Goal: Task Accomplishment & Management: Use online tool/utility

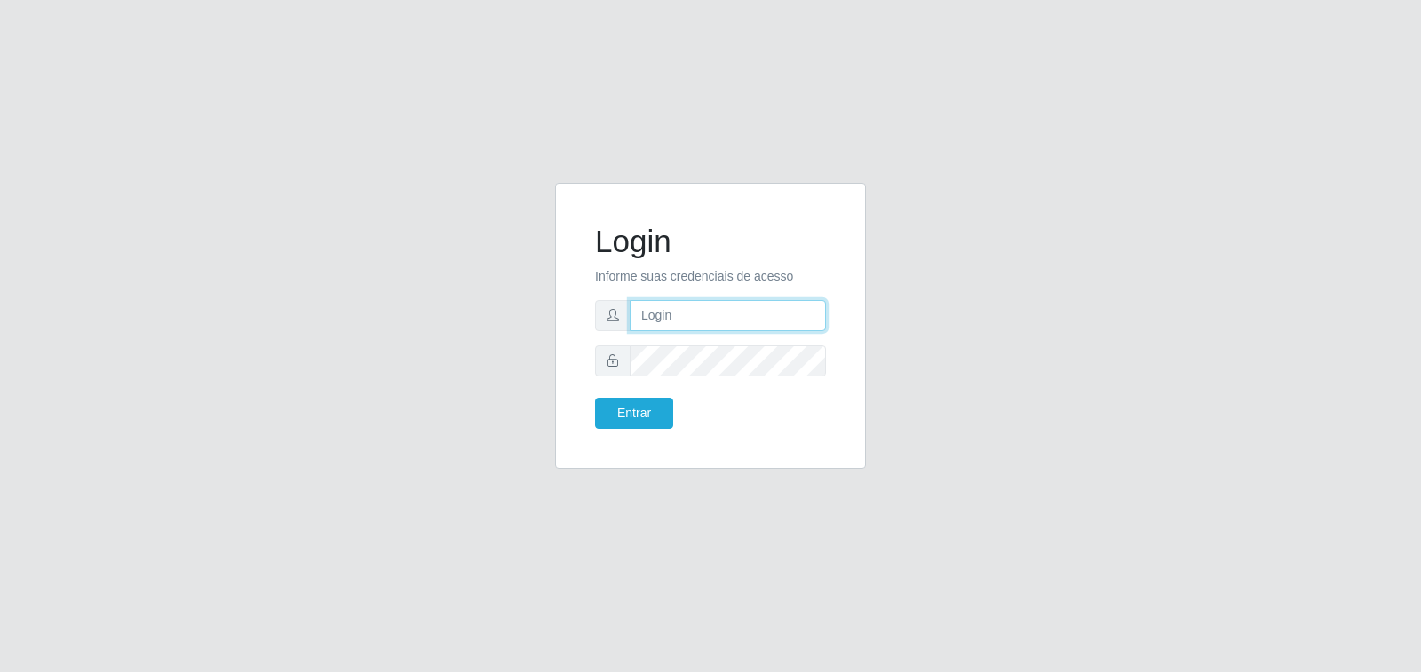
click at [787, 310] on input "text" at bounding box center [728, 315] width 196 height 31
type input "breno.porto@extrabom.com.br"
click at [595, 398] on button "Entrar" at bounding box center [634, 413] width 78 height 31
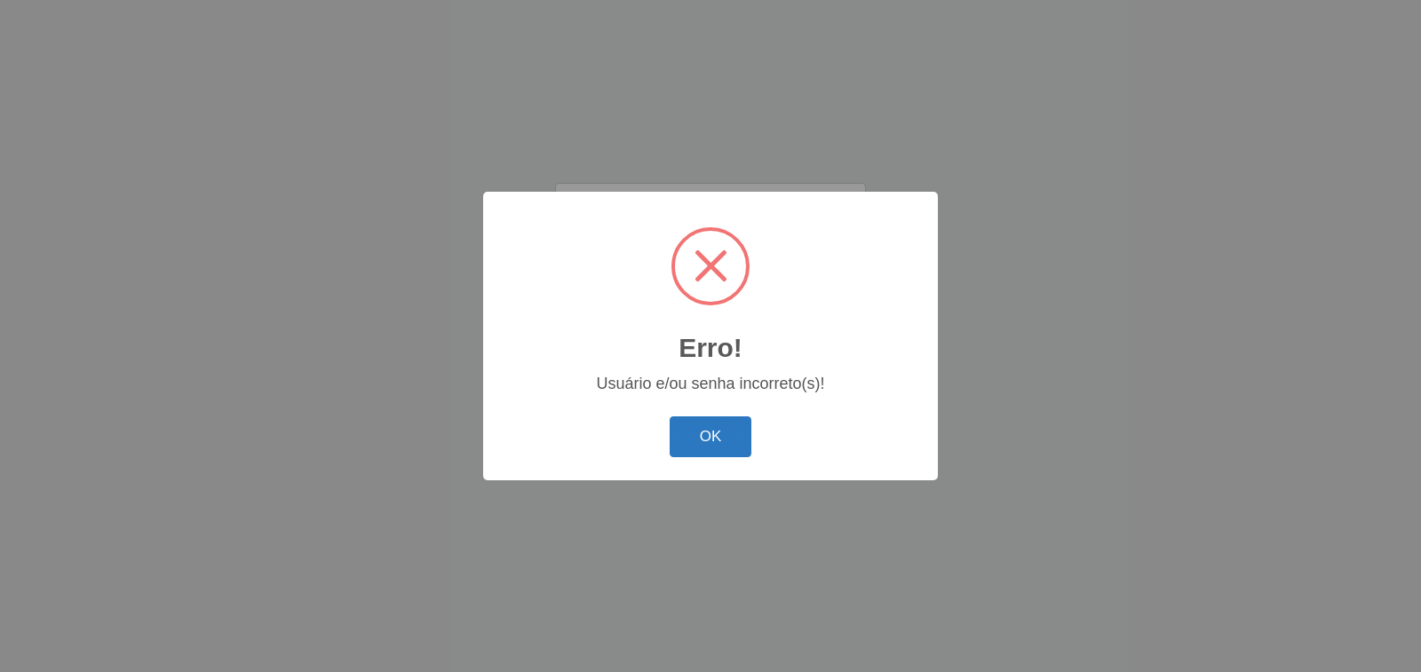
click at [720, 447] on button "OK" at bounding box center [711, 437] width 83 height 42
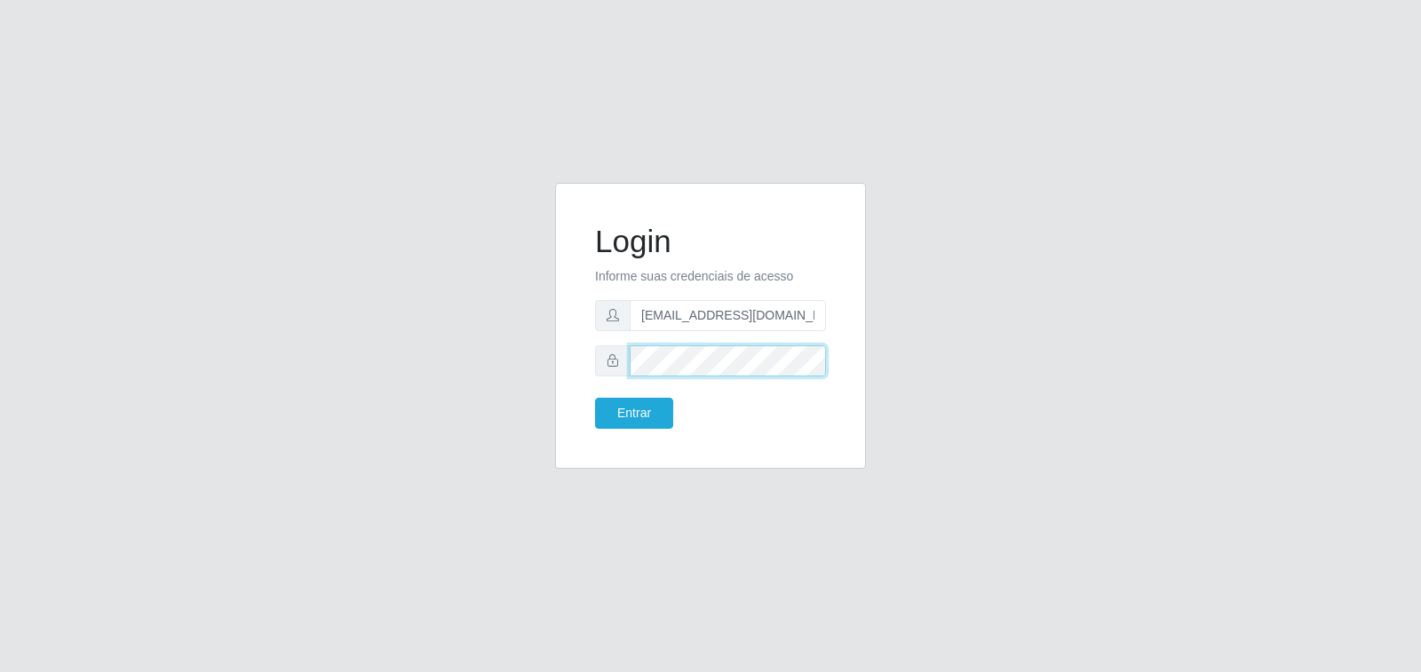
click at [607, 352] on div at bounding box center [710, 360] width 231 height 31
click at [595, 398] on button "Entrar" at bounding box center [634, 413] width 78 height 31
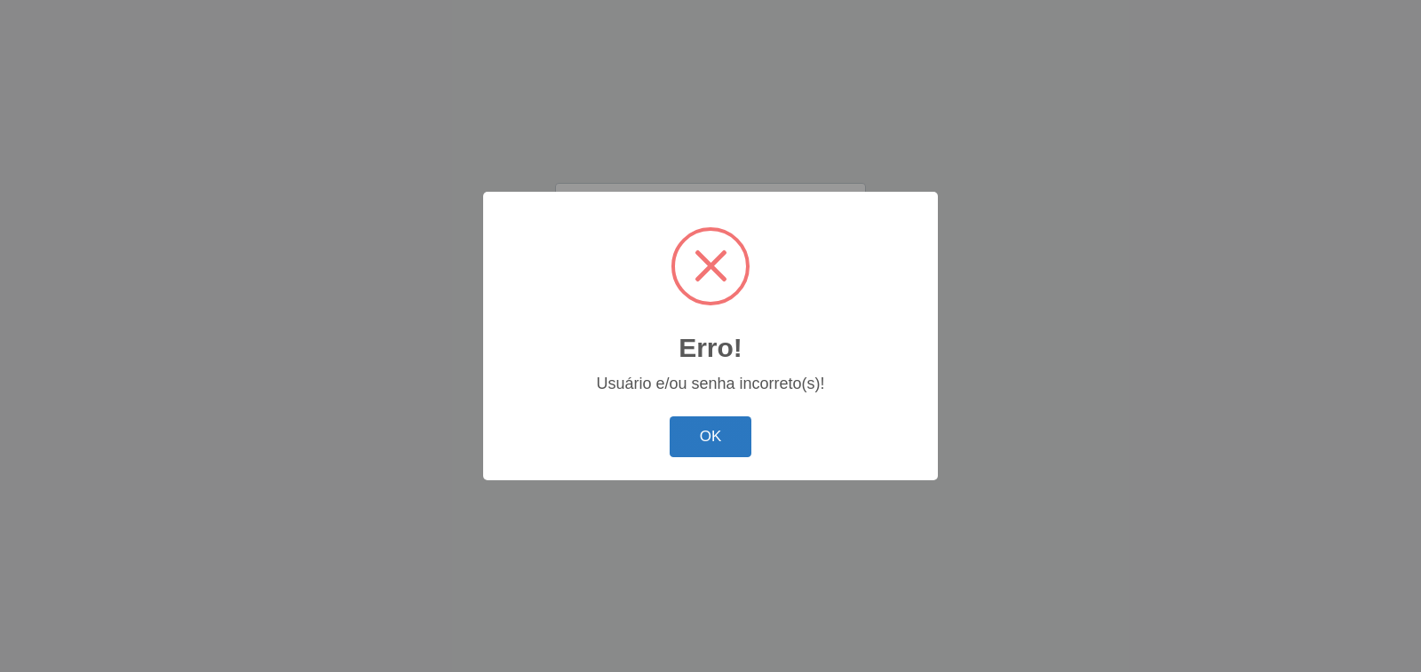
click at [716, 445] on button "OK" at bounding box center [711, 437] width 83 height 42
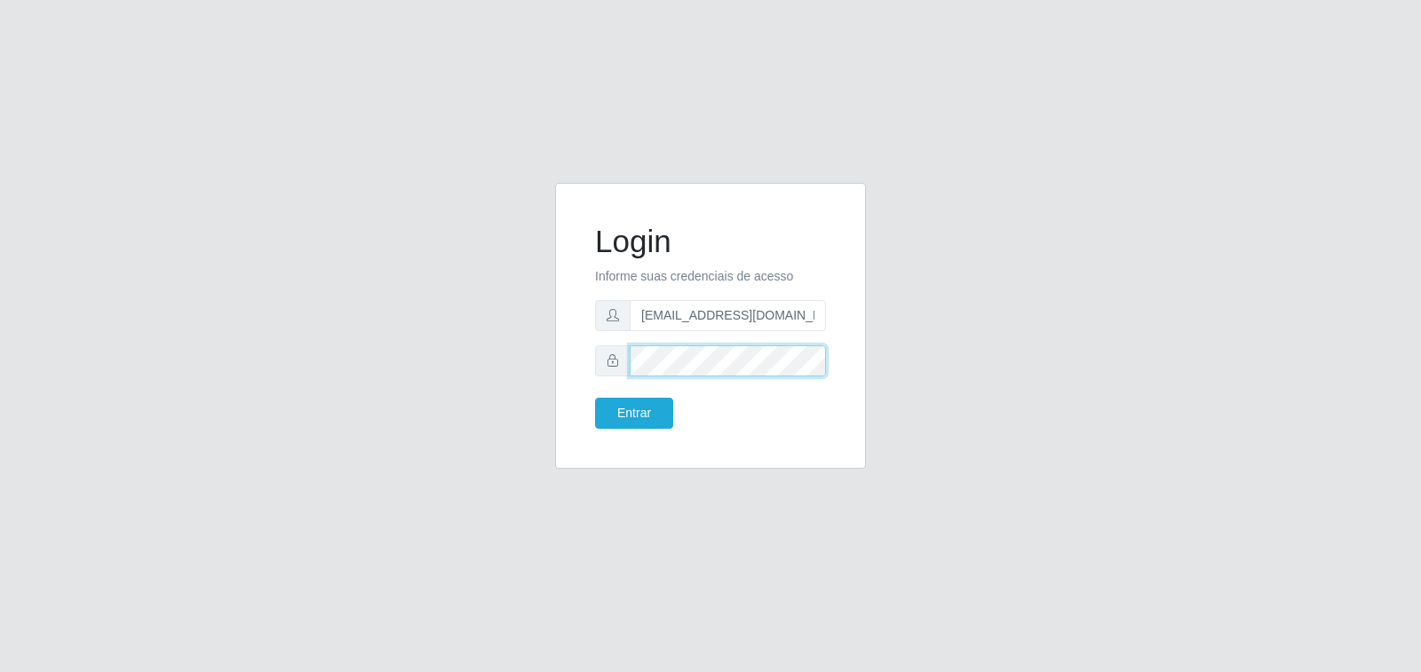
click at [602, 369] on div at bounding box center [710, 360] width 231 height 31
click at [595, 398] on button "Entrar" at bounding box center [634, 413] width 78 height 31
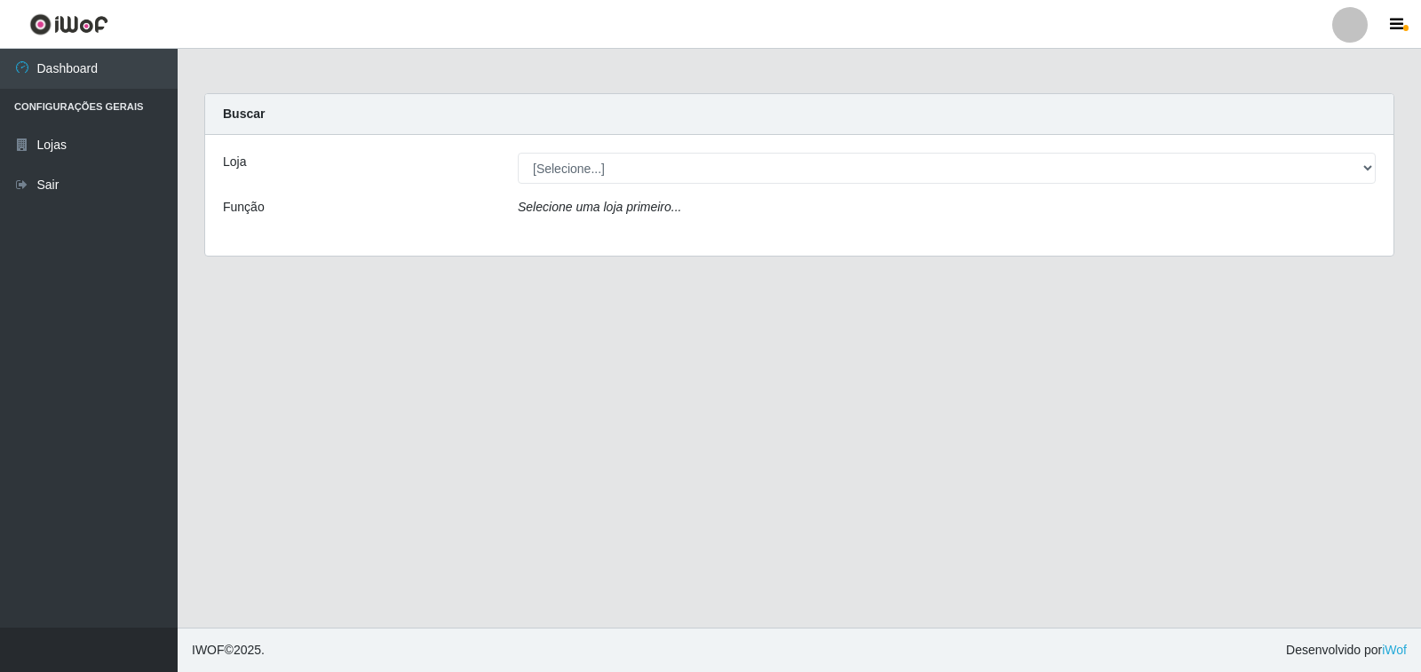
click at [726, 152] on div "Loja [Selecione...] Extrabom - Loja 40 Praia do Morro Função Selecione uma loja…" at bounding box center [799, 195] width 1188 height 121
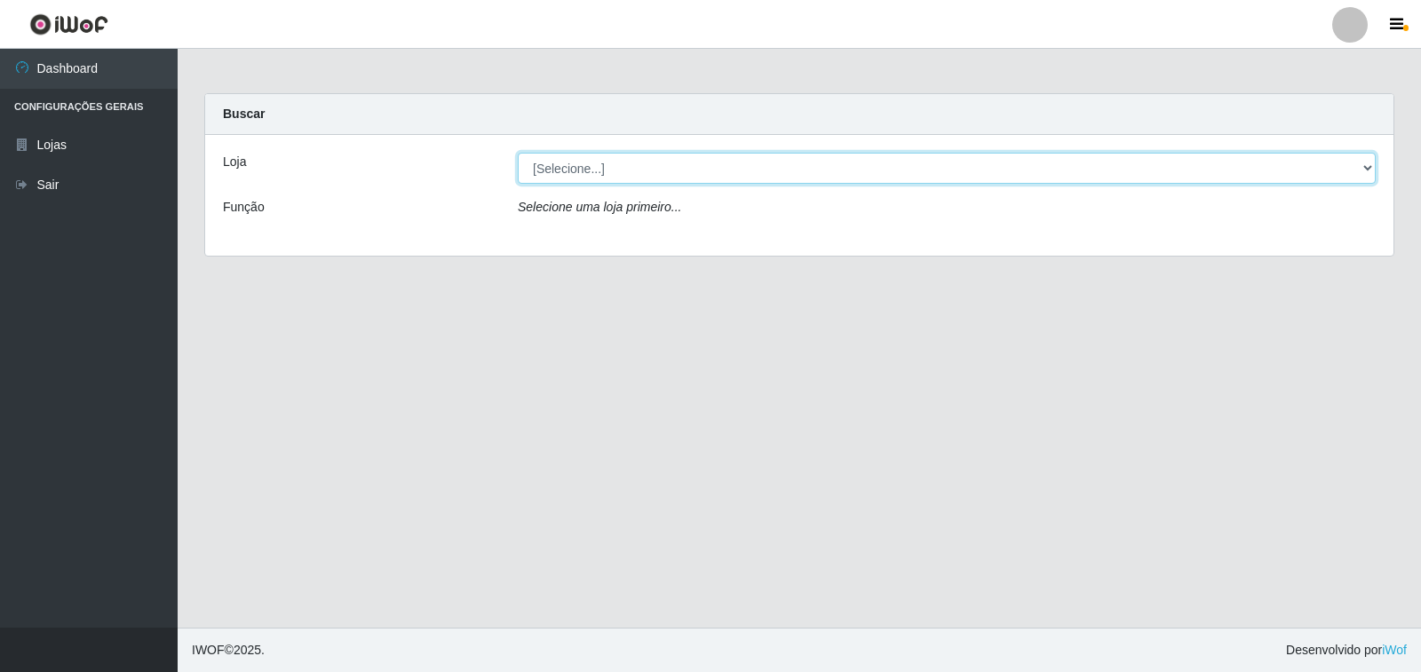
click at [717, 173] on select "[Selecione...] Extrabom - Loja 40 [GEOGRAPHIC_DATA]" at bounding box center [947, 168] width 858 height 31
select select "538"
click at [518, 153] on select "[Selecione...] Extrabom - Loja 40 [GEOGRAPHIC_DATA]" at bounding box center [947, 168] width 858 height 31
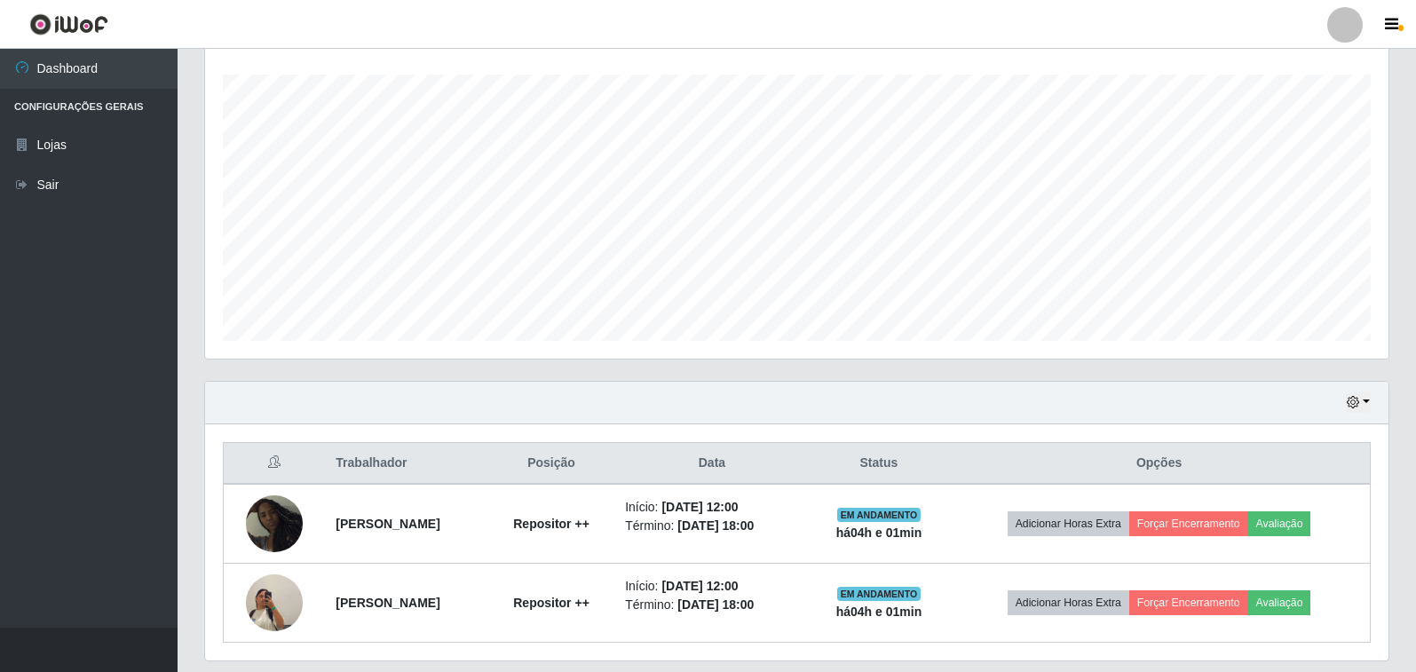
scroll to position [349, 0]
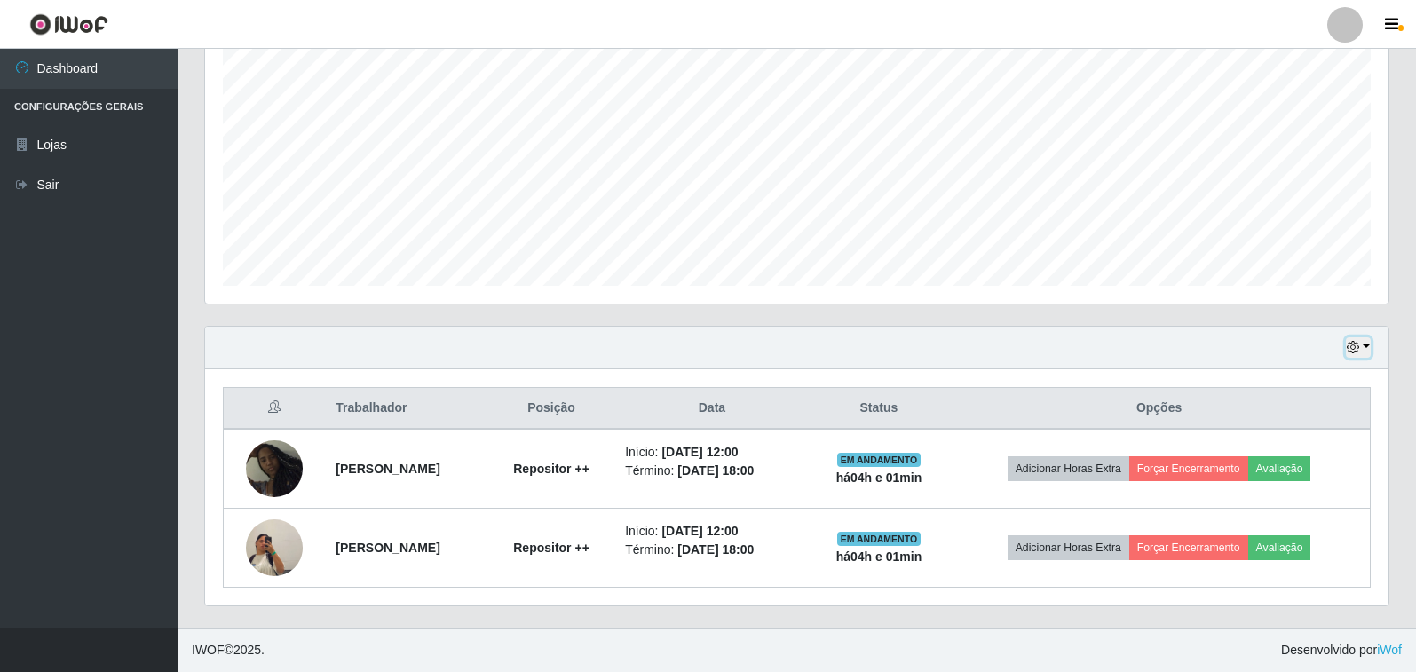
click at [1368, 345] on button "button" at bounding box center [1358, 347] width 25 height 20
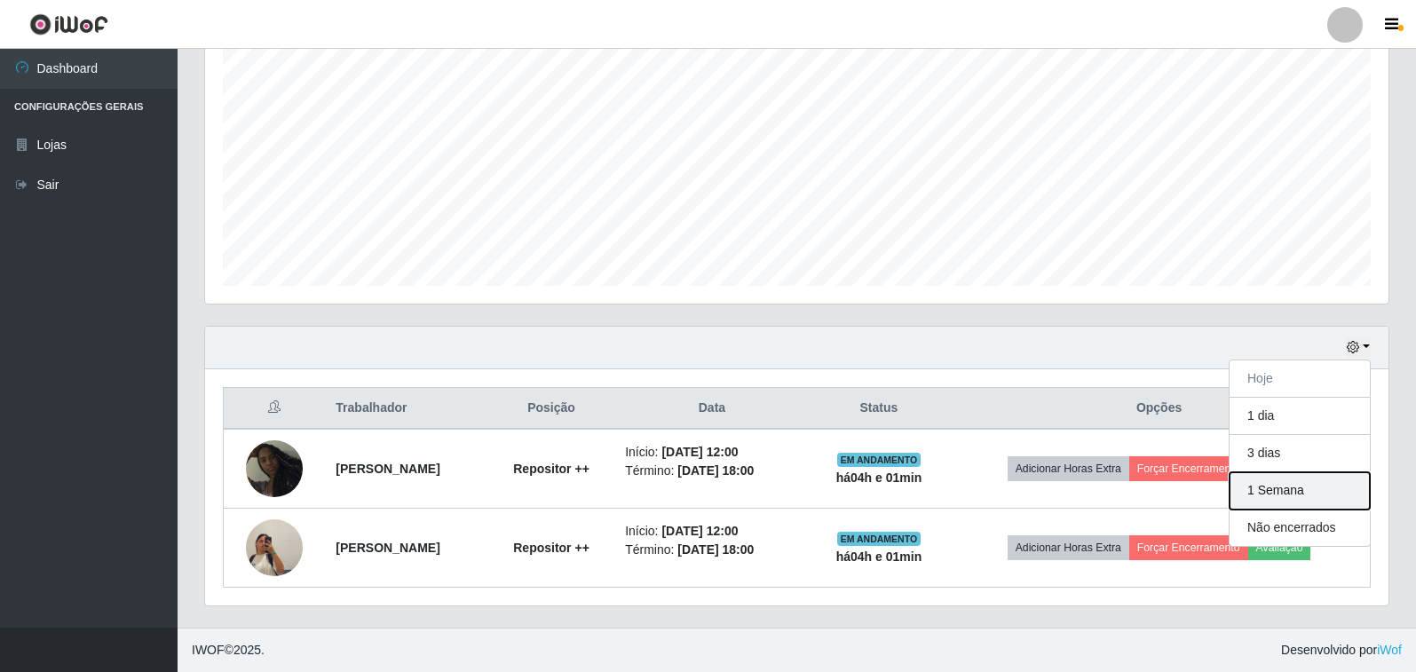
click at [1305, 486] on button "1 Semana" at bounding box center [1300, 490] width 140 height 37
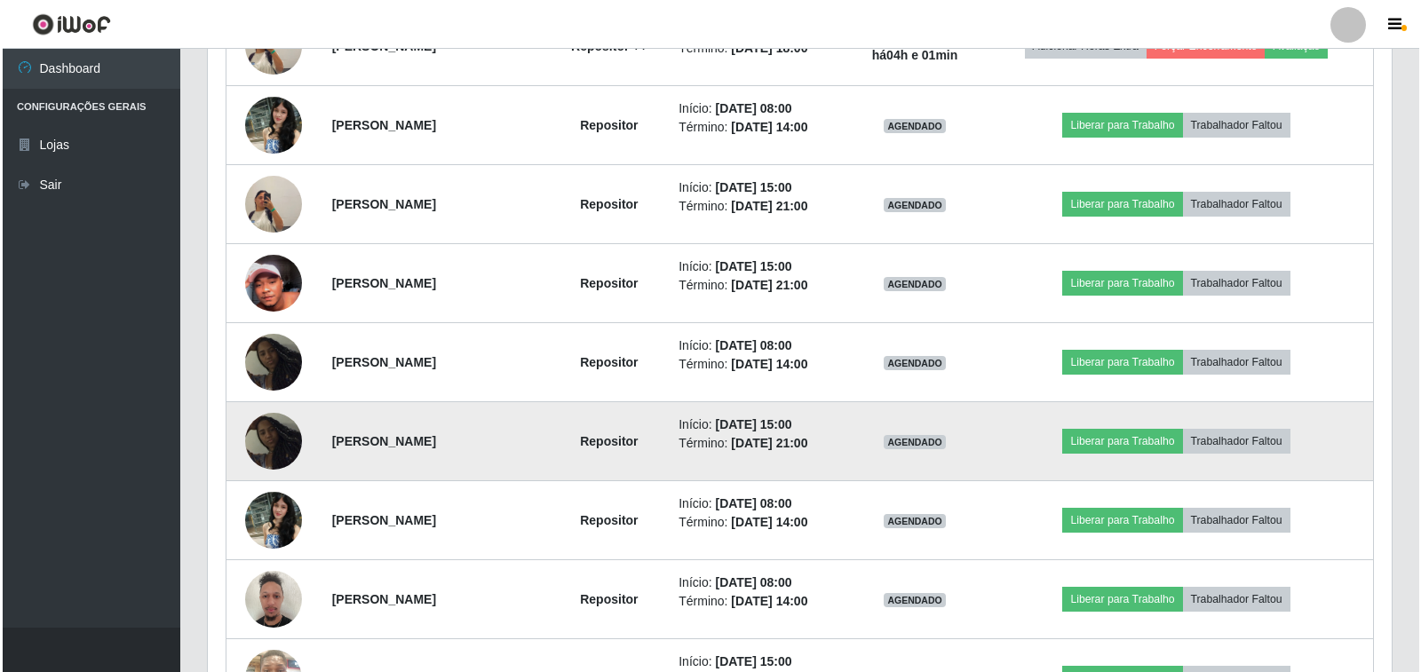
scroll to position [882, 0]
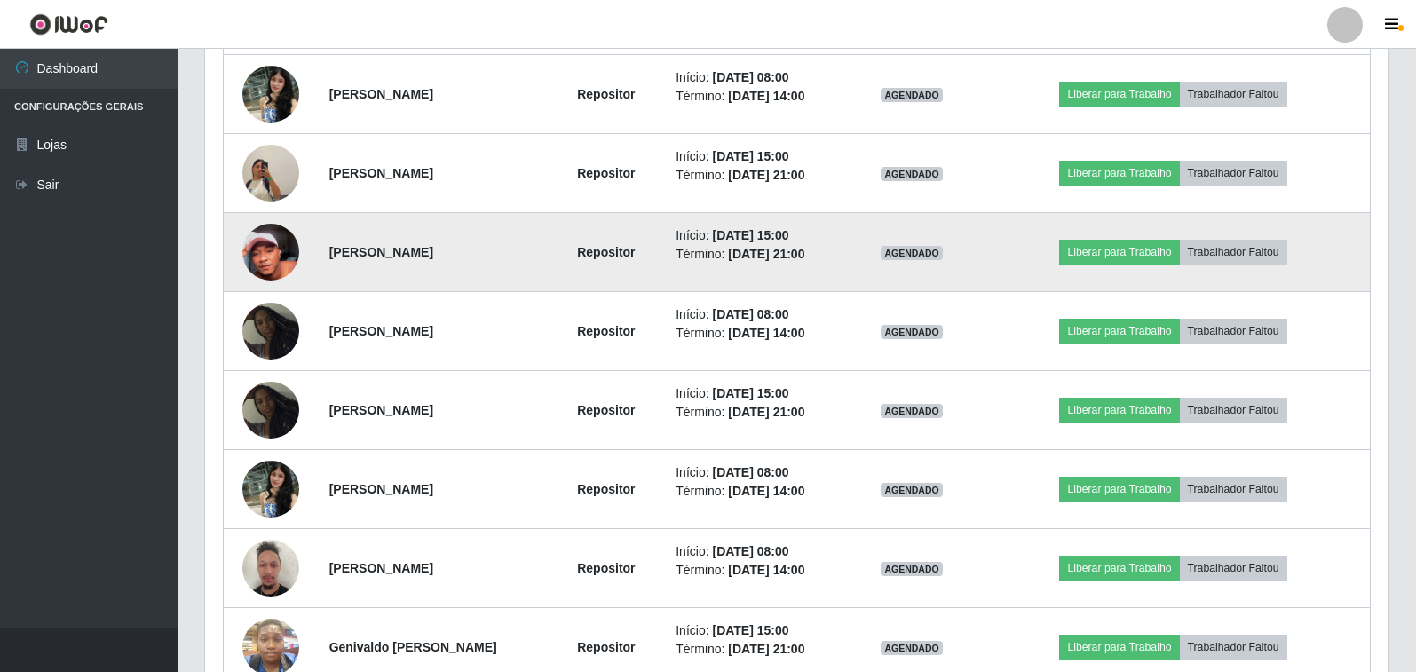
click at [264, 259] on img at bounding box center [270, 252] width 57 height 123
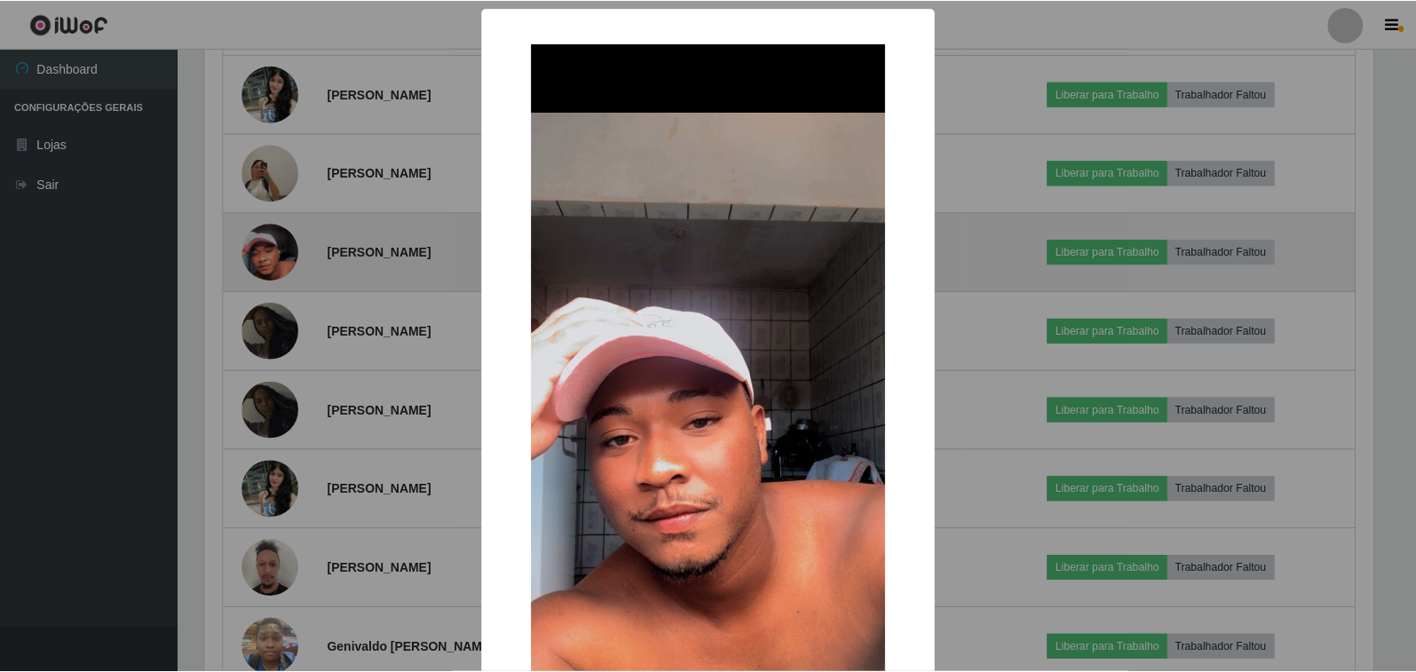
scroll to position [369, 1173]
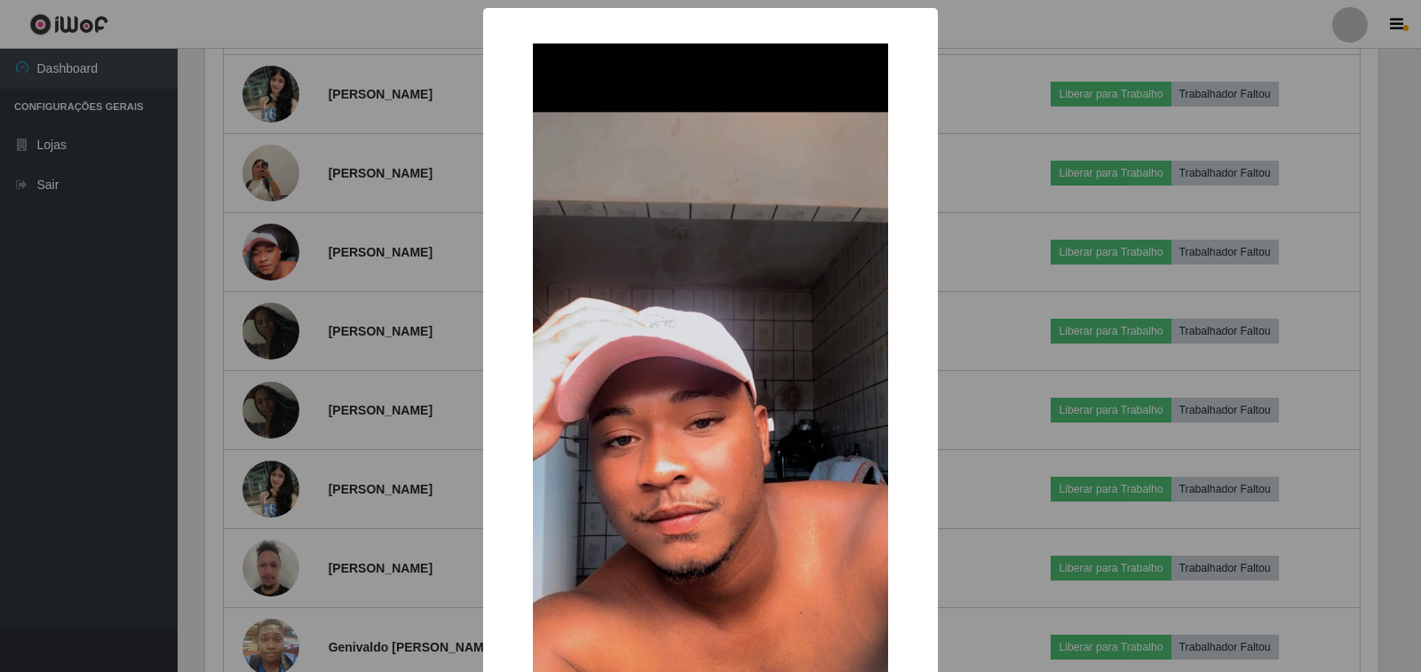
click at [319, 273] on div "× OK Cancel" at bounding box center [710, 336] width 1421 height 672
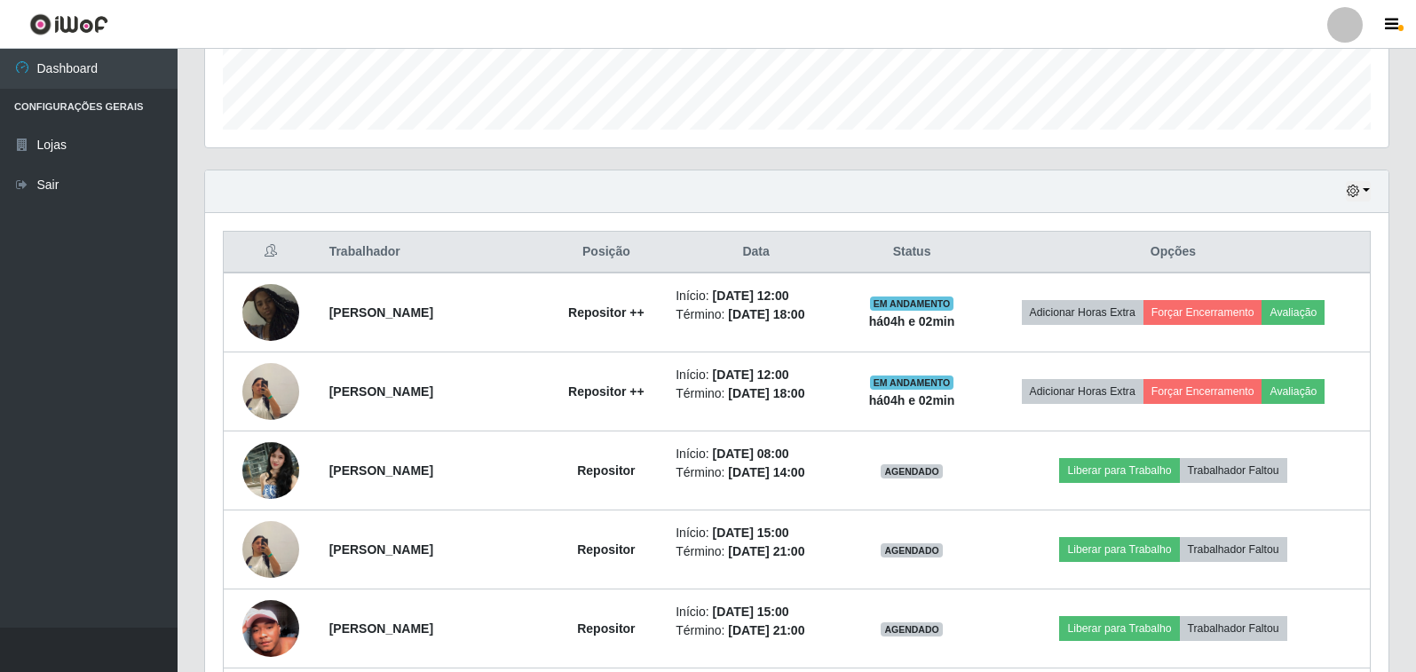
scroll to position [242, 0]
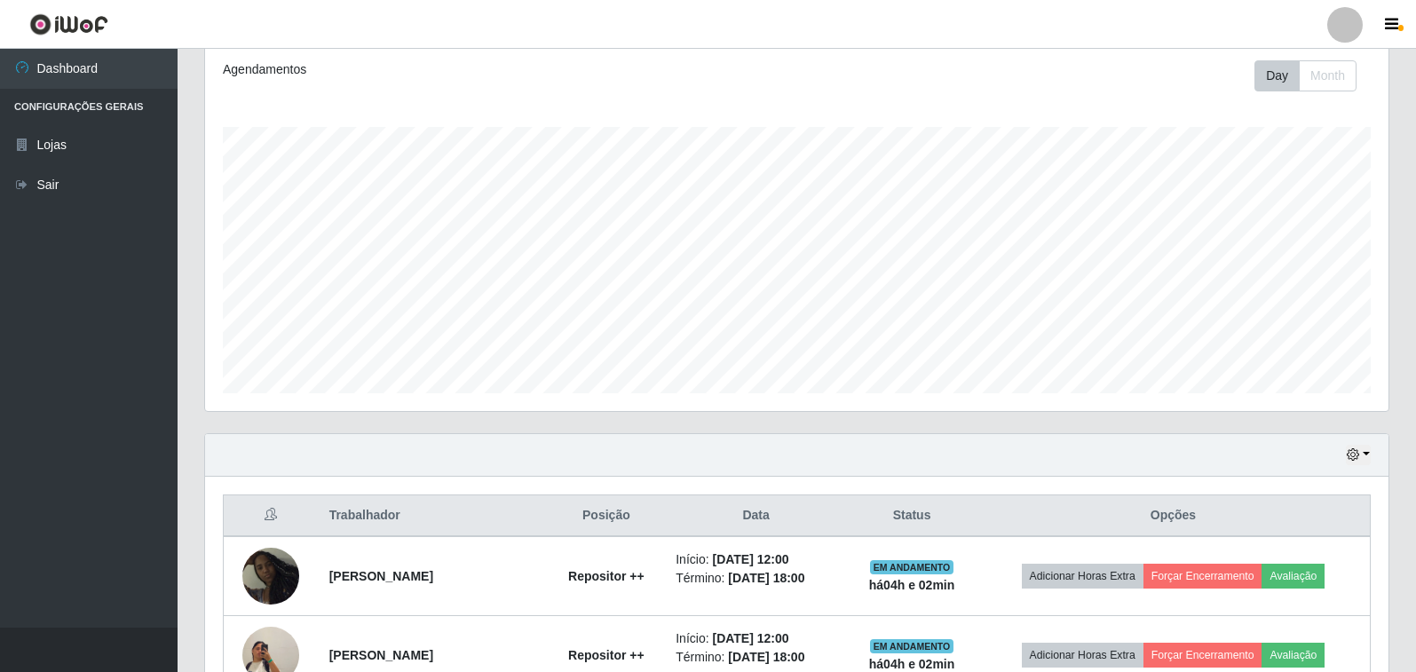
click at [1364, 465] on div "Hoje 1 dia 3 dias 1 Semana Não encerrados" at bounding box center [797, 455] width 1184 height 43
click at [1361, 460] on button "button" at bounding box center [1358, 455] width 25 height 20
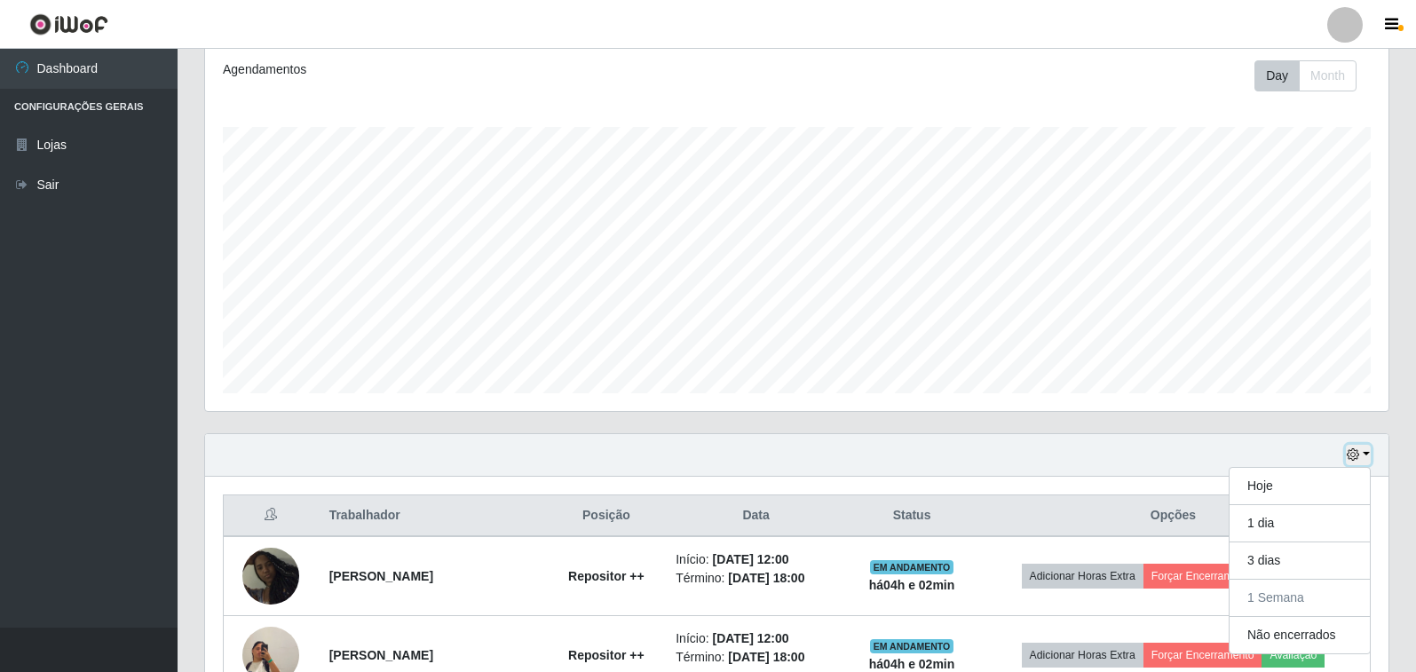
click at [1361, 460] on button "button" at bounding box center [1358, 455] width 25 height 20
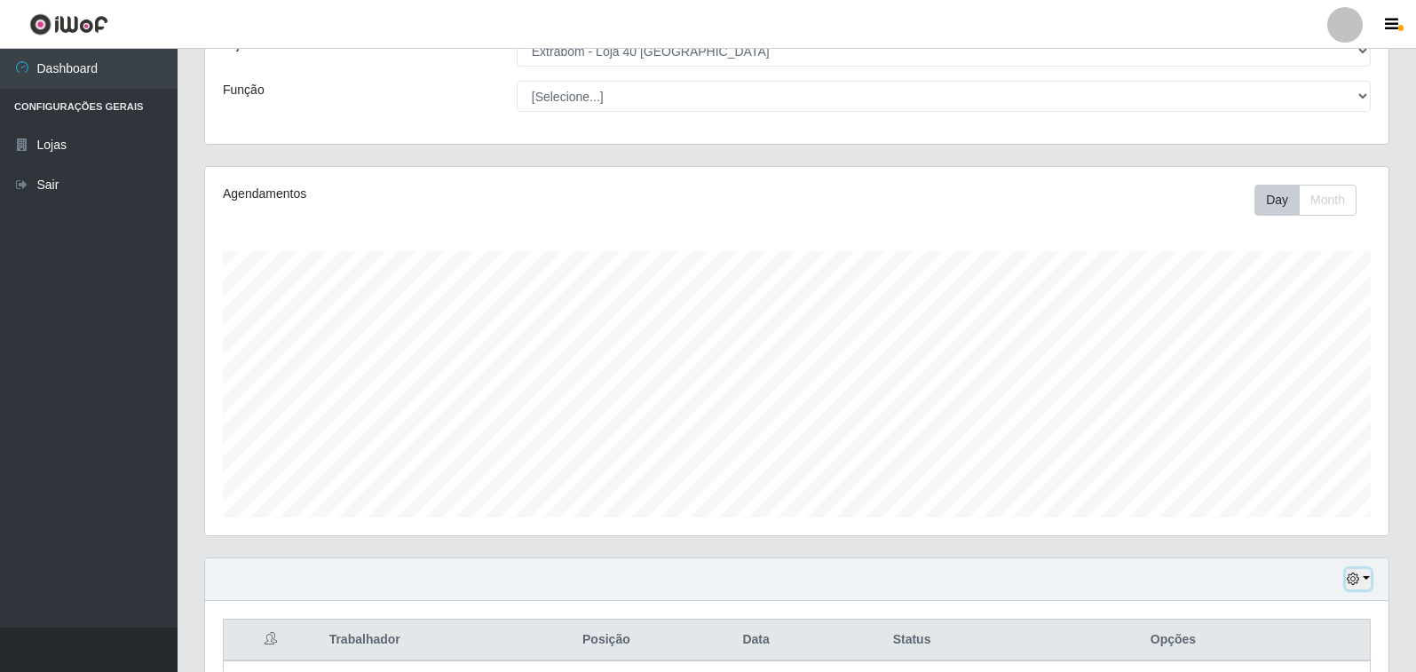
scroll to position [64, 0]
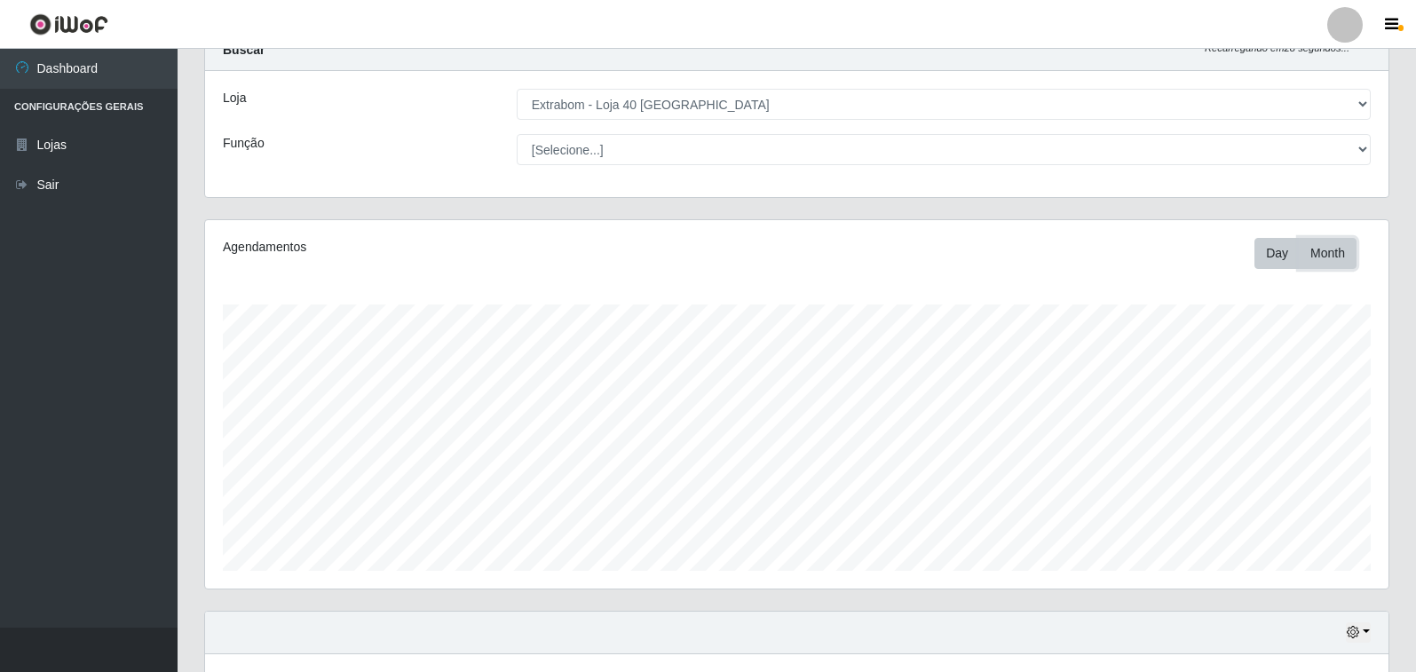
click at [1318, 248] on button "Month" at bounding box center [1328, 253] width 58 height 31
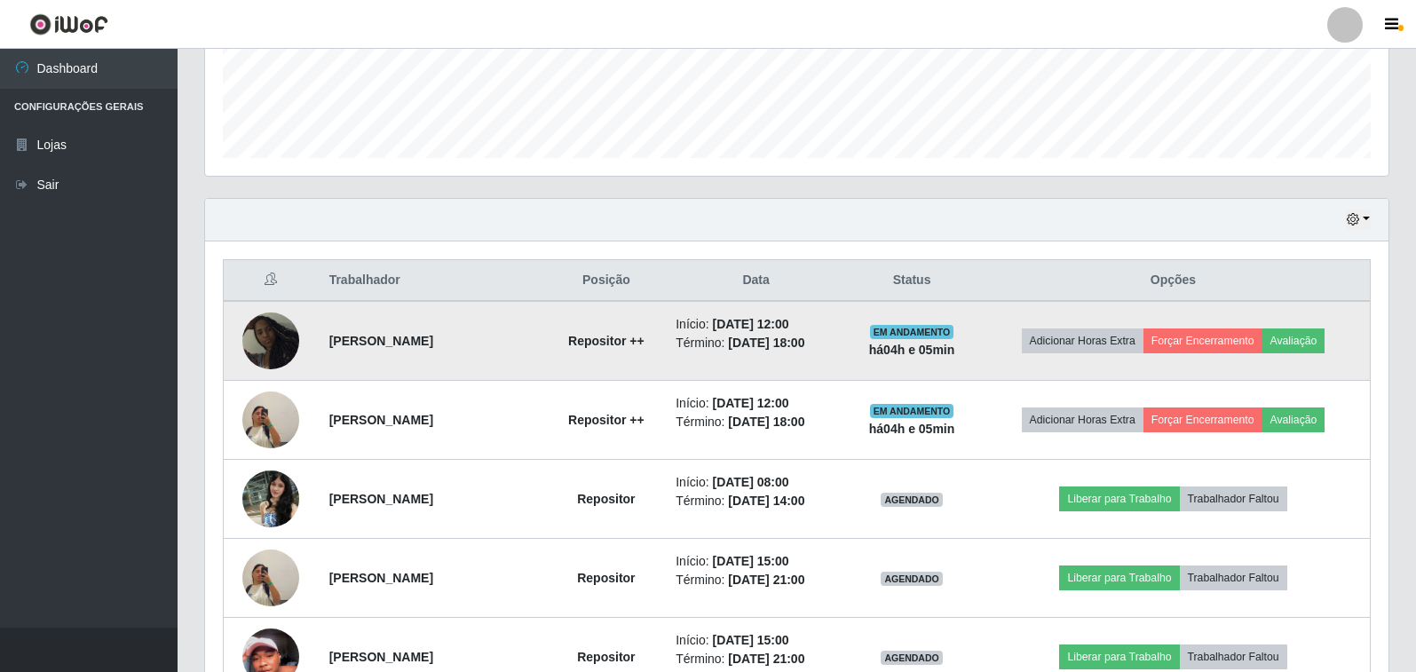
scroll to position [597, 0]
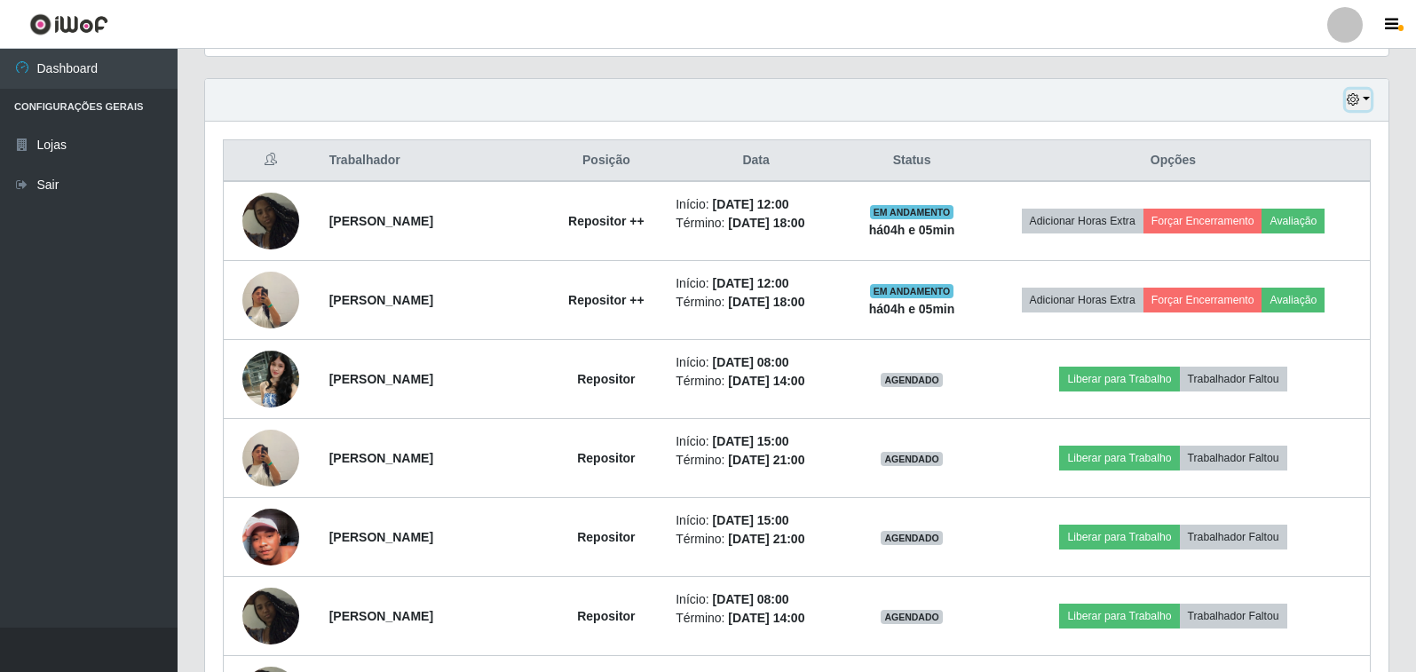
click at [1349, 106] on icon "button" at bounding box center [1353, 99] width 12 height 12
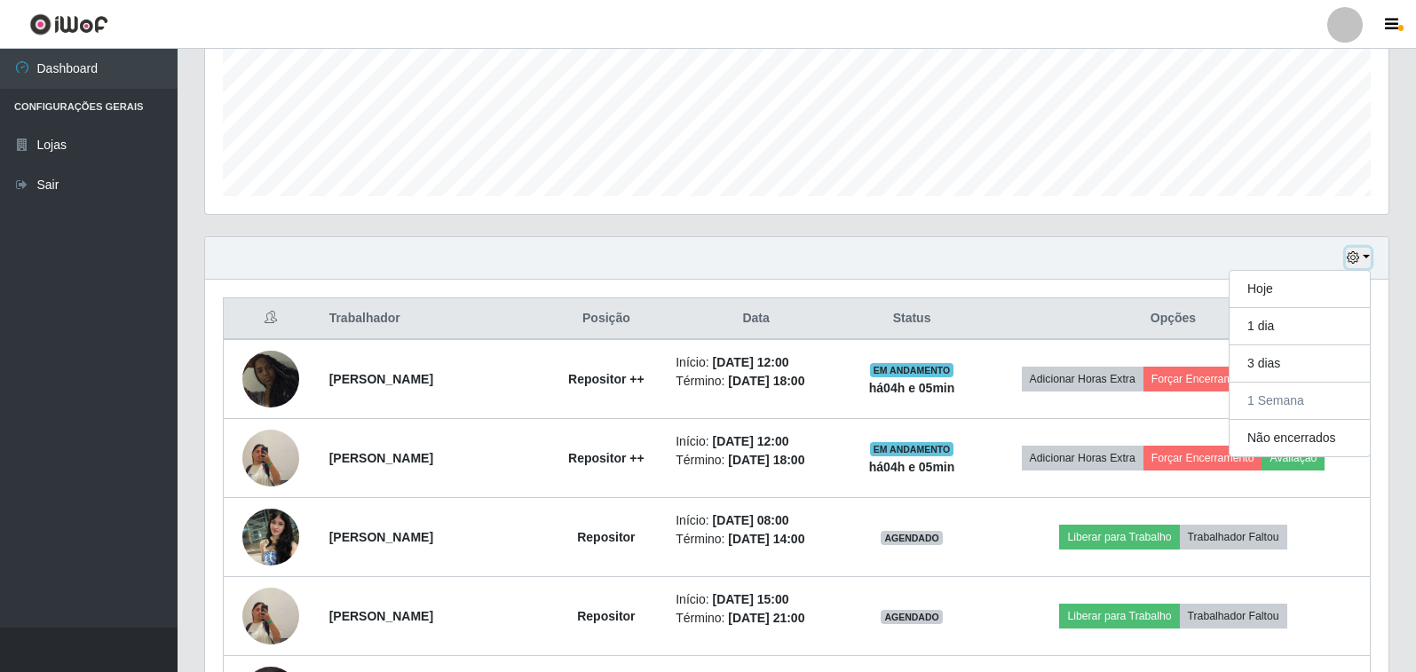
scroll to position [419, 0]
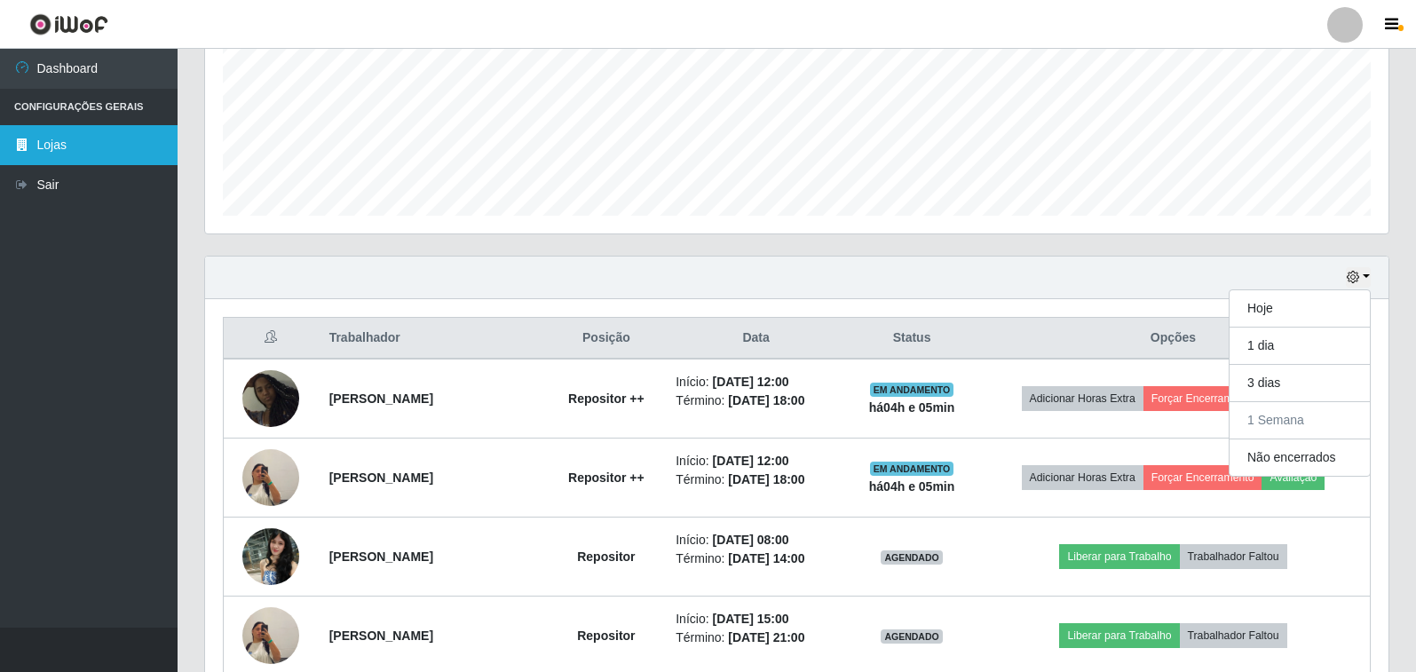
click at [61, 145] on link "Lojas" at bounding box center [89, 145] width 178 height 40
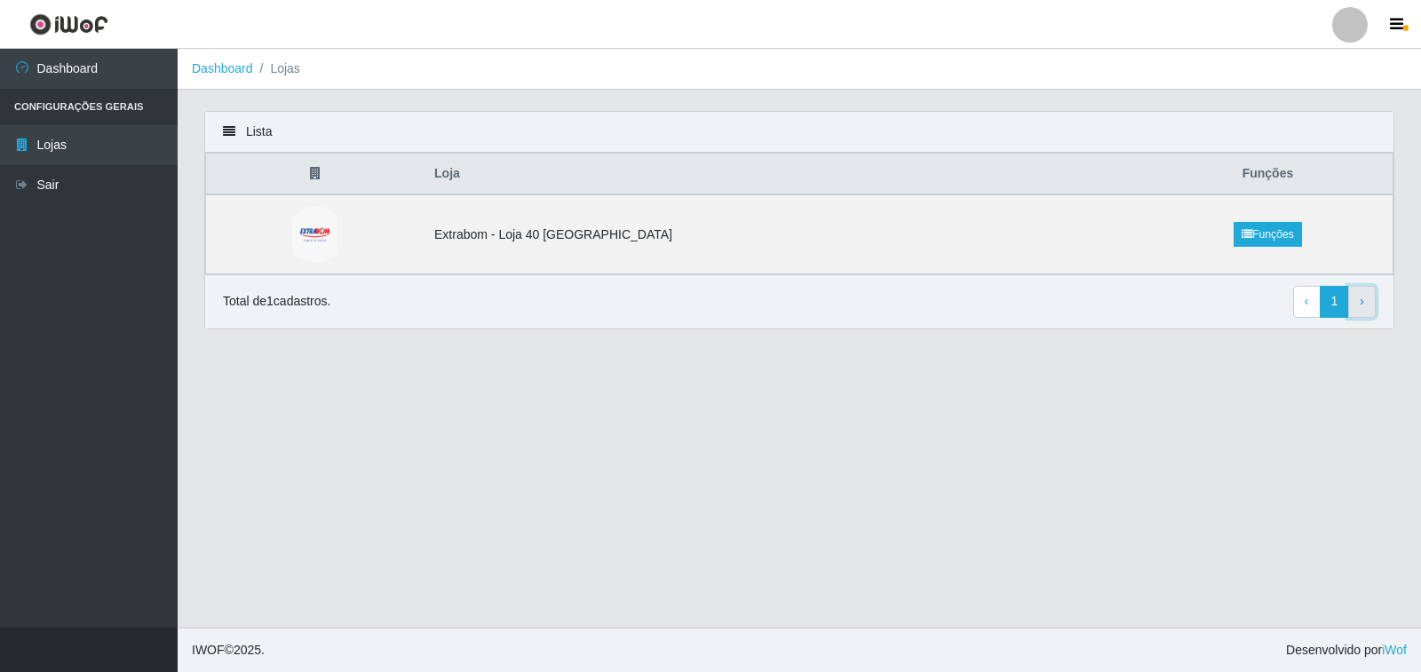
click at [1360, 310] on link "› Next" at bounding box center [1362, 302] width 28 height 32
click at [1399, 25] on icon "button" at bounding box center [1396, 25] width 13 height 16
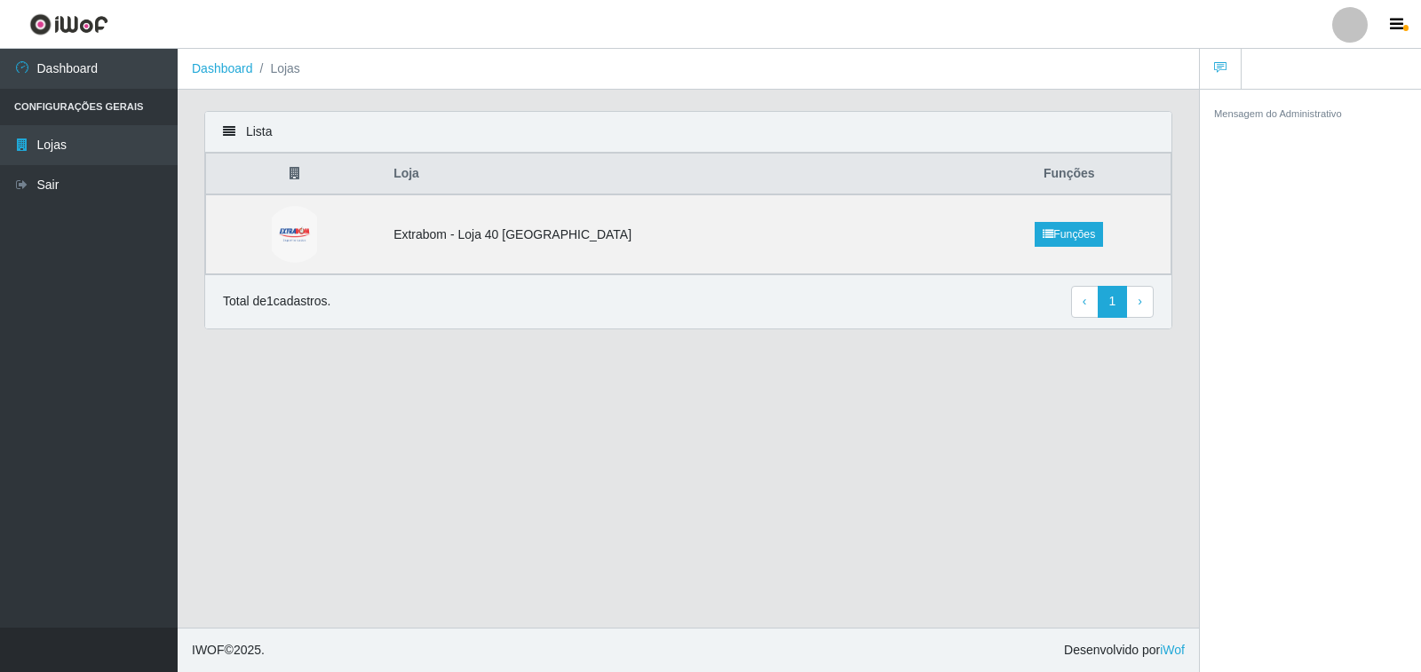
click at [1258, 72] on ul at bounding box center [1310, 69] width 221 height 41
click at [1234, 75] on link at bounding box center [1221, 69] width 42 height 41
click at [1398, 23] on icon "button" at bounding box center [1396, 25] width 13 height 16
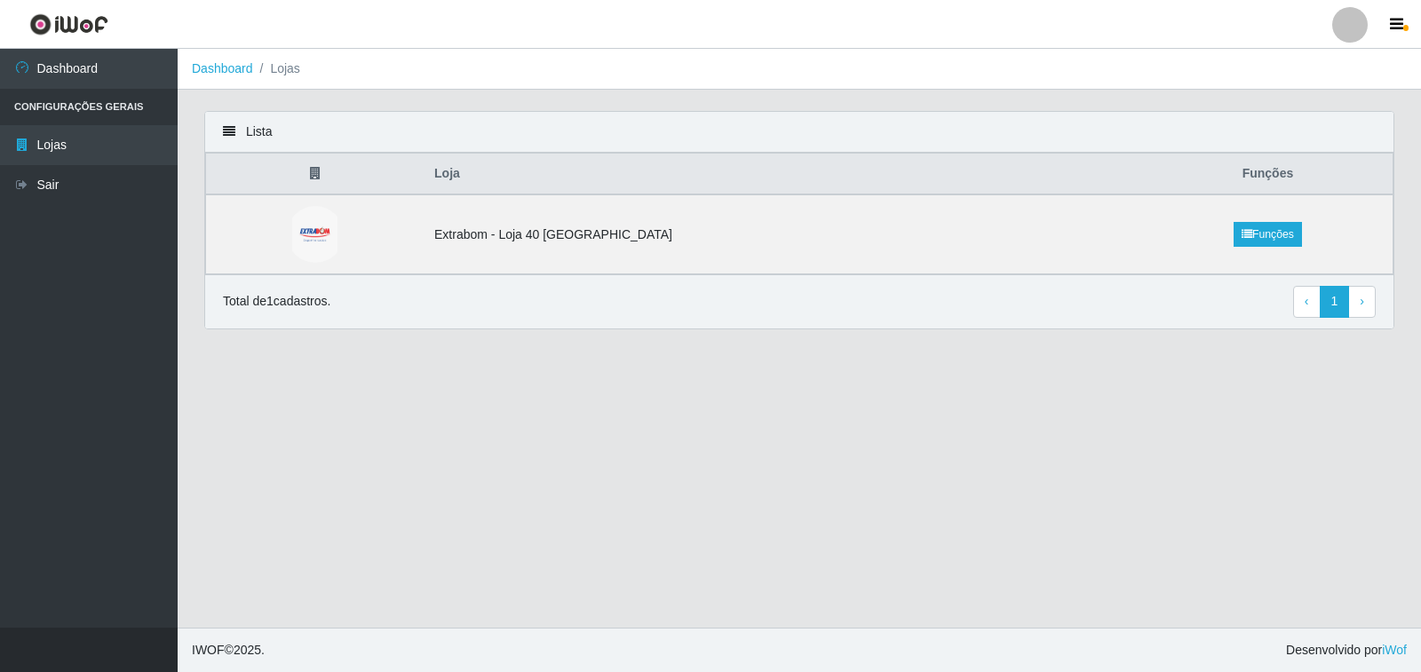
click at [1352, 27] on div at bounding box center [1350, 25] width 36 height 36
click at [1416, 78] on ol "Dashboard Lojas" at bounding box center [799, 69] width 1243 height 41
click at [74, 93] on li "Configurações Gerais" at bounding box center [89, 107] width 178 height 36
click at [75, 115] on li "Configurações Gerais" at bounding box center [89, 107] width 178 height 36
click at [282, 70] on li "Lojas" at bounding box center [276, 68] width 47 height 19
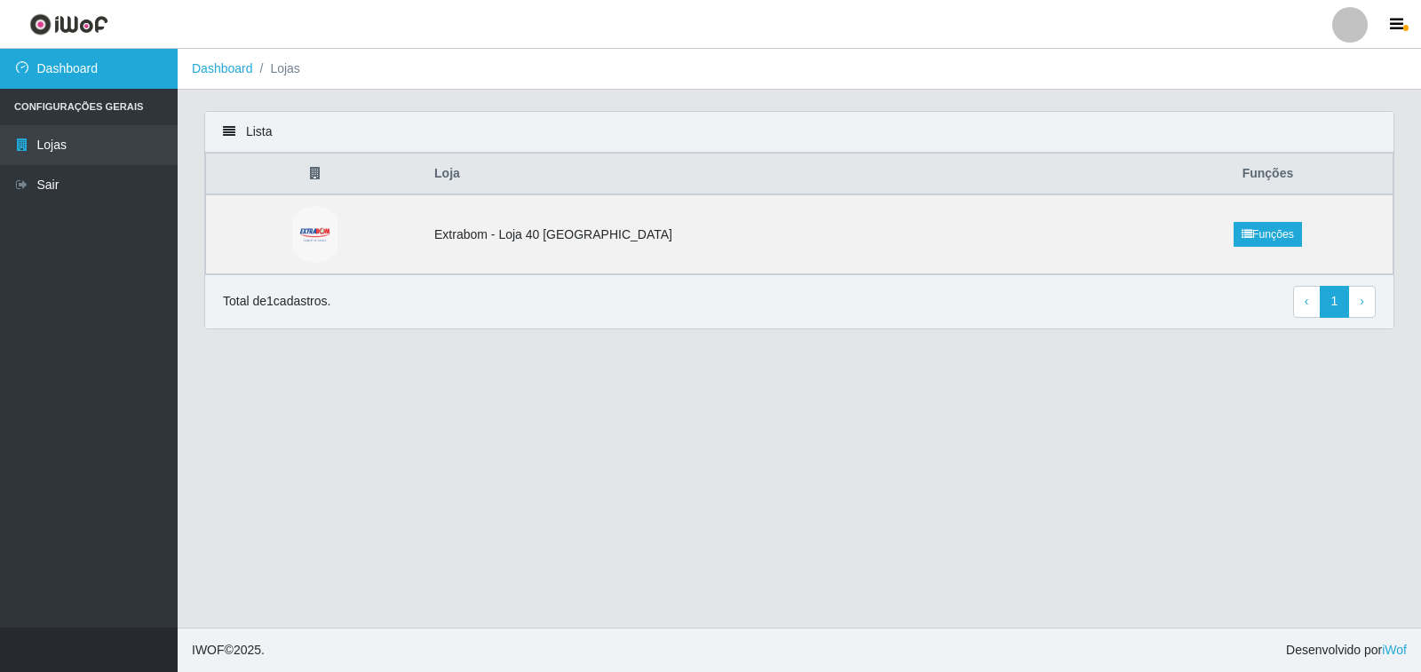
click at [63, 64] on link "Dashboard" at bounding box center [89, 69] width 178 height 40
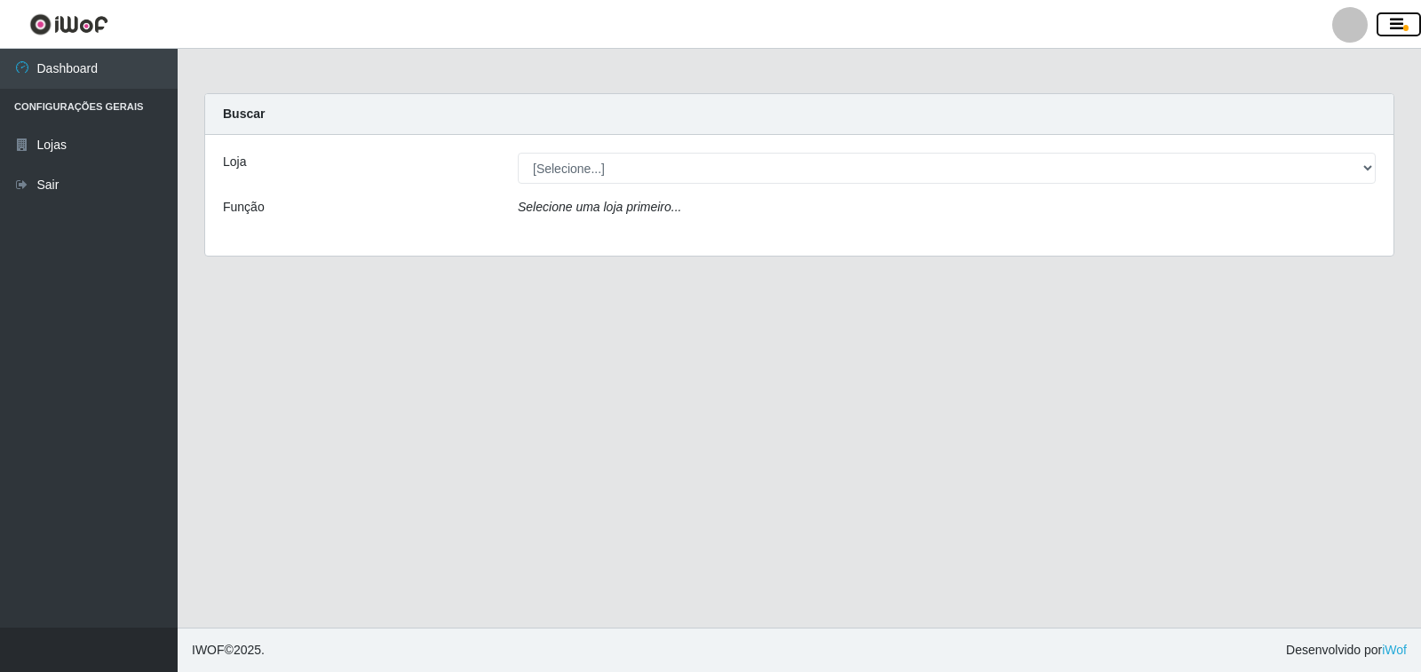
click at [1398, 23] on icon "button" at bounding box center [1396, 25] width 13 height 16
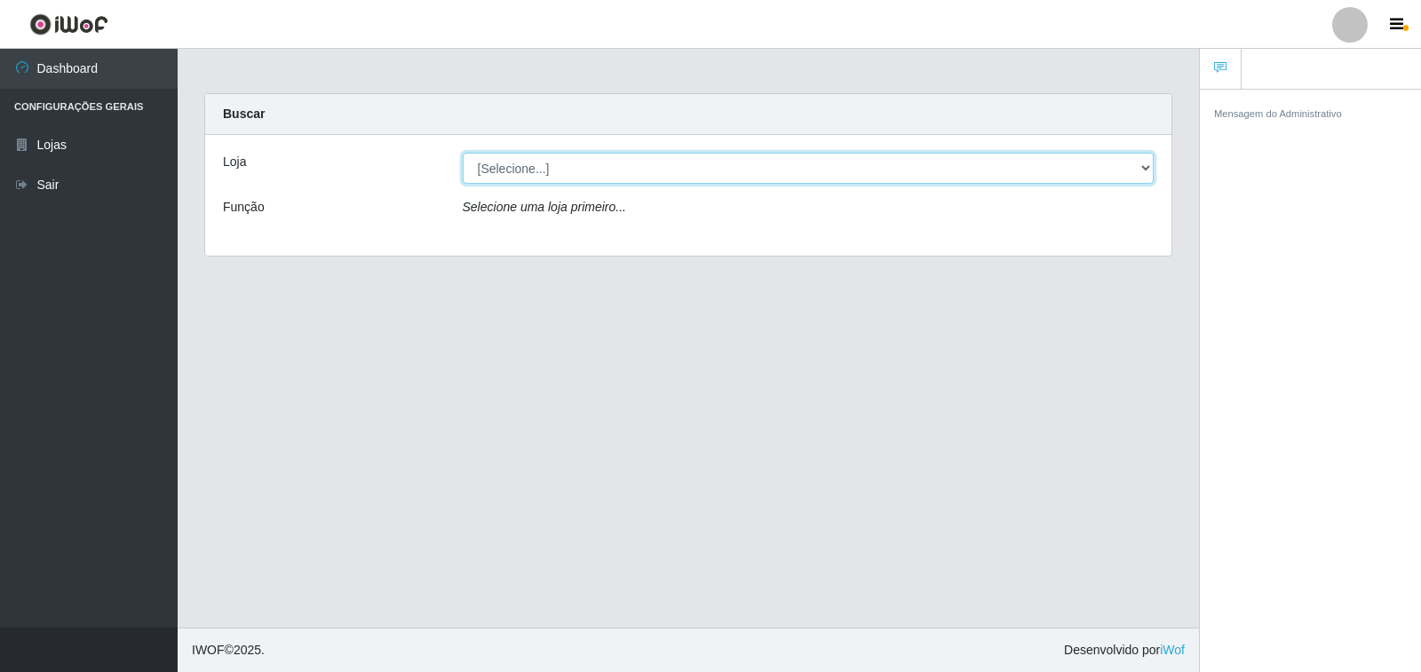
click at [998, 173] on select "[Selecione...] Extrabom - Loja 40 [GEOGRAPHIC_DATA]" at bounding box center [809, 168] width 692 height 31
select select "538"
click at [463, 153] on select "[Selecione...] Extrabom - Loja 40 [GEOGRAPHIC_DATA]" at bounding box center [809, 168] width 692 height 31
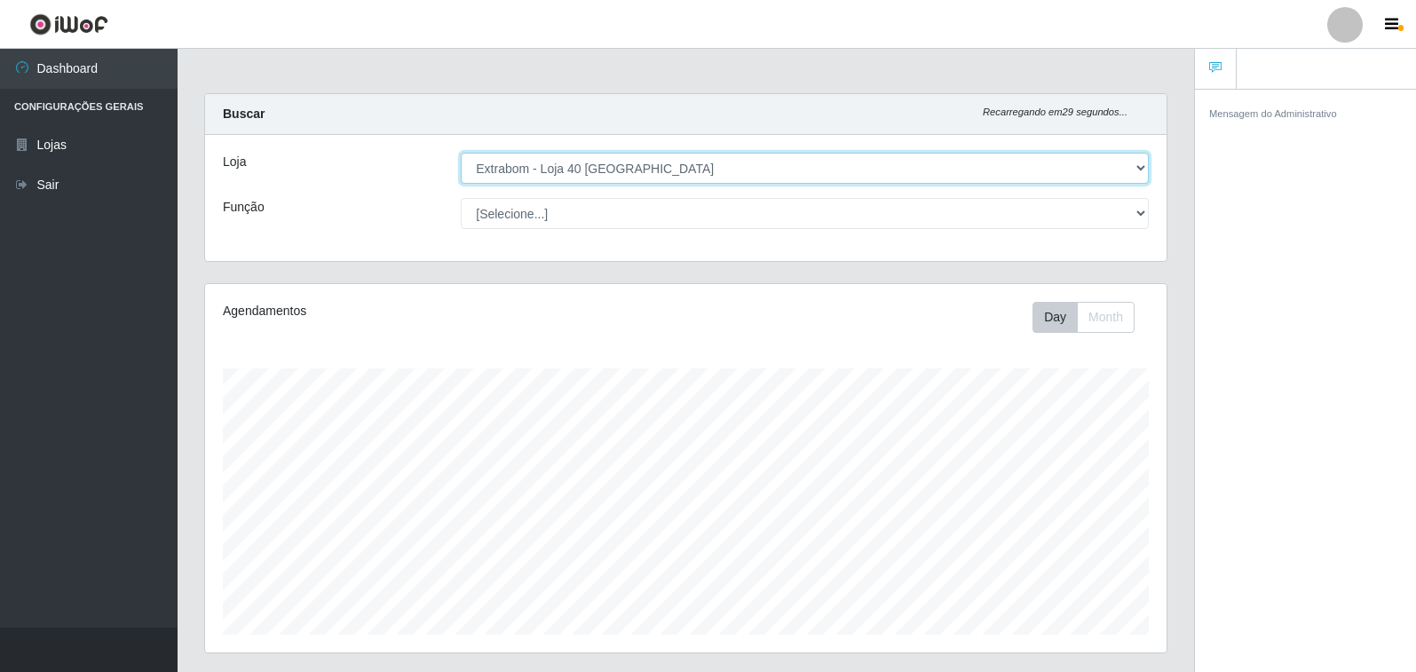
scroll to position [369, 962]
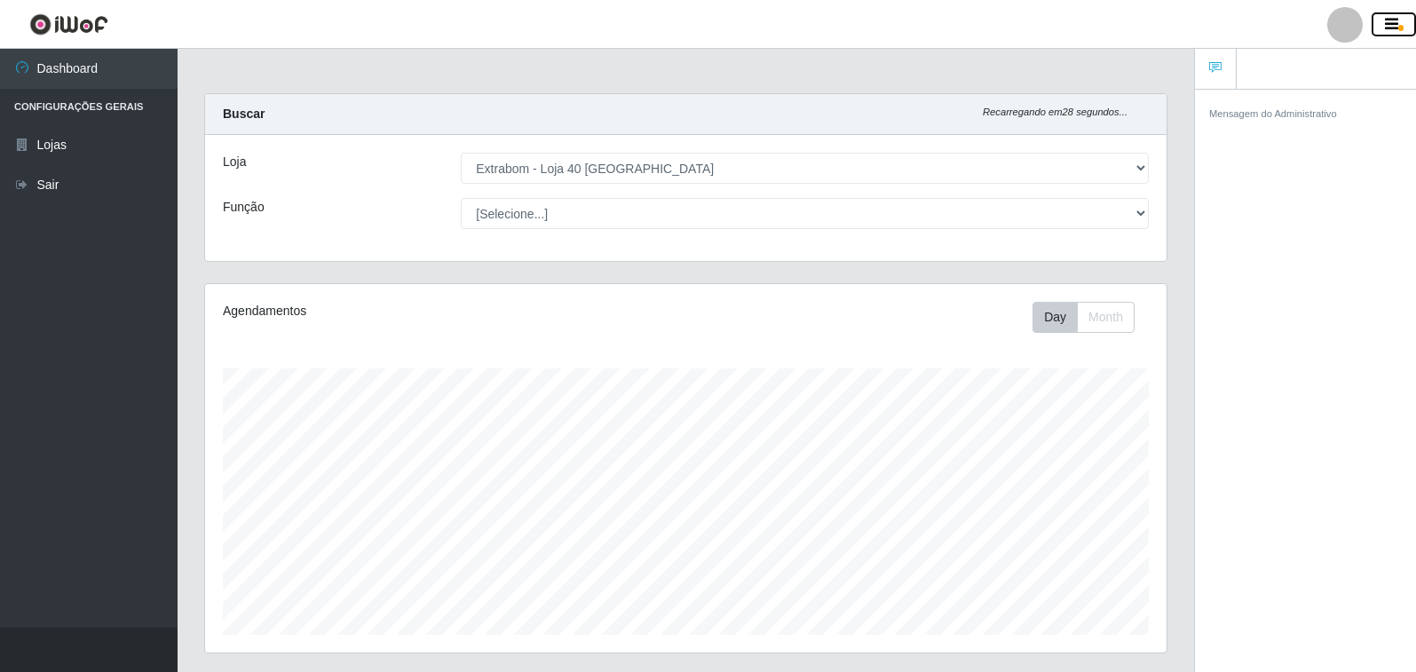
click at [1386, 22] on icon "button" at bounding box center [1391, 25] width 13 height 16
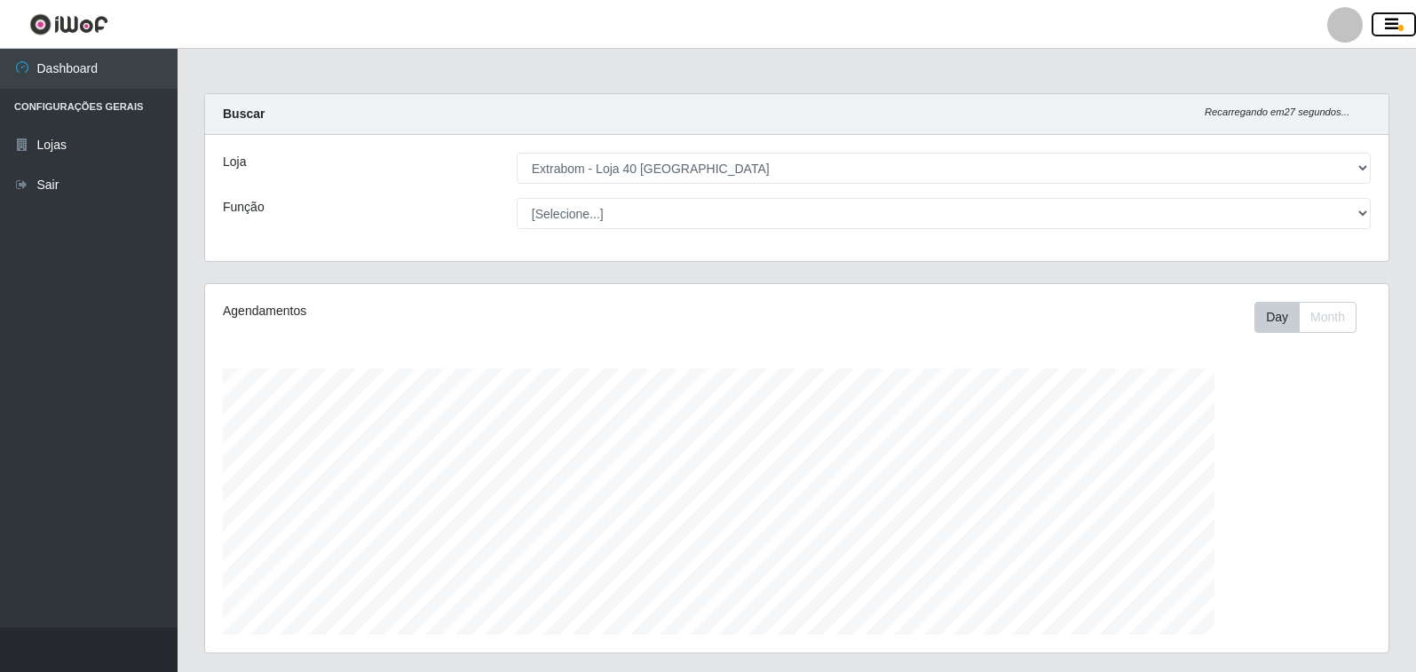
scroll to position [887666, 886851]
click at [1392, 31] on icon "button" at bounding box center [1391, 25] width 13 height 16
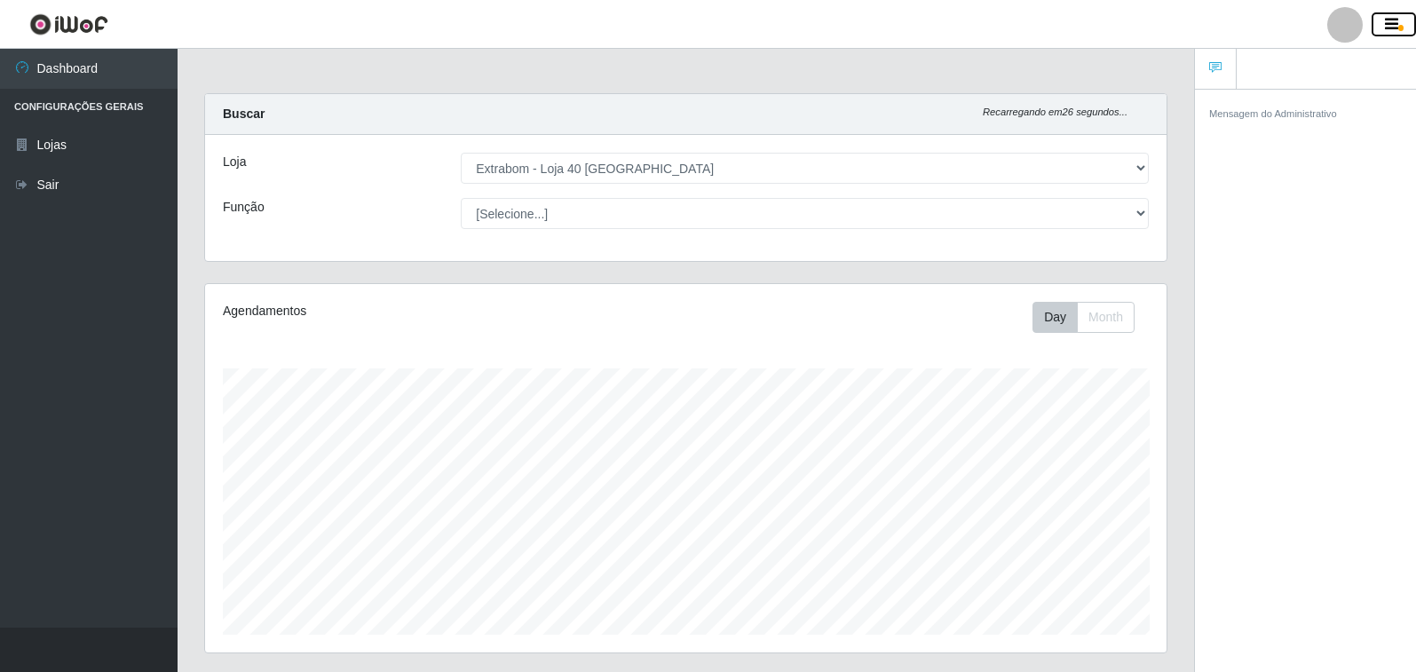
scroll to position [369, 962]
click at [1330, 123] on div "Mensagem do Administrativo" at bounding box center [1305, 113] width 221 height 47
click at [1313, 113] on small "Mensagem do Administrativo" at bounding box center [1274, 113] width 128 height 11
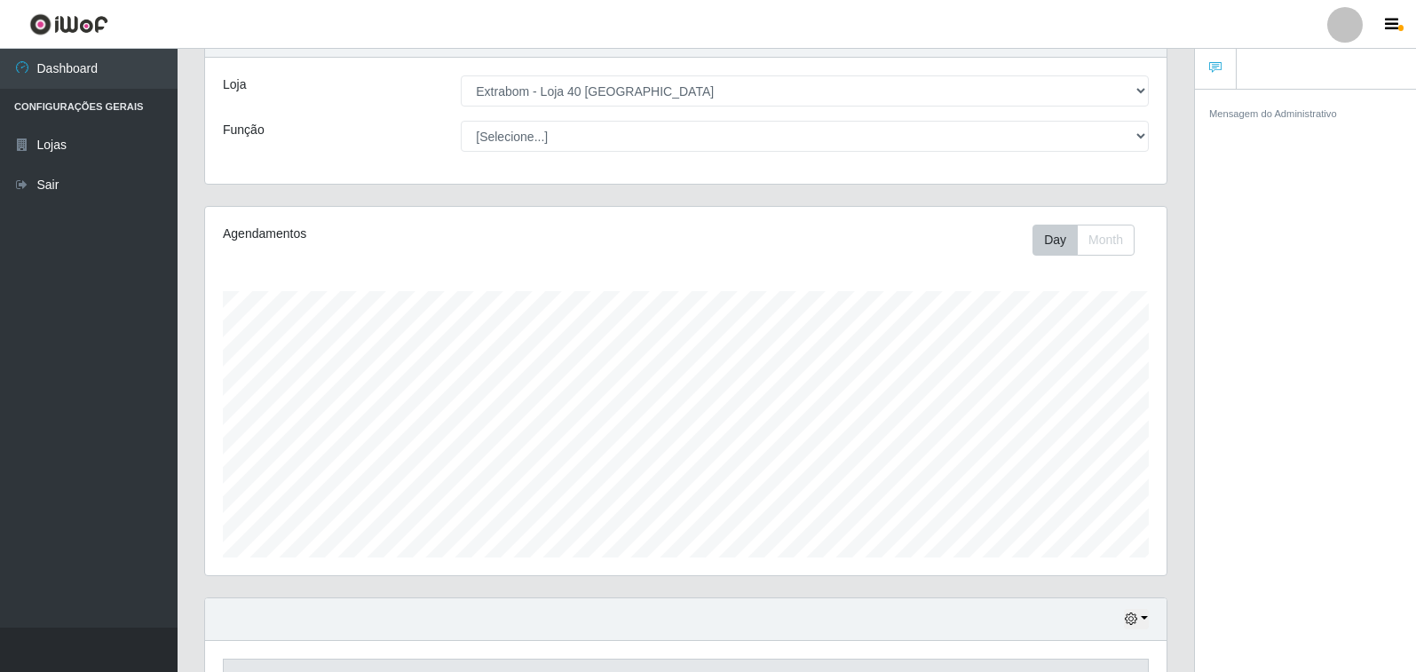
scroll to position [376, 0]
